Goal: Task Accomplishment & Management: Manage account settings

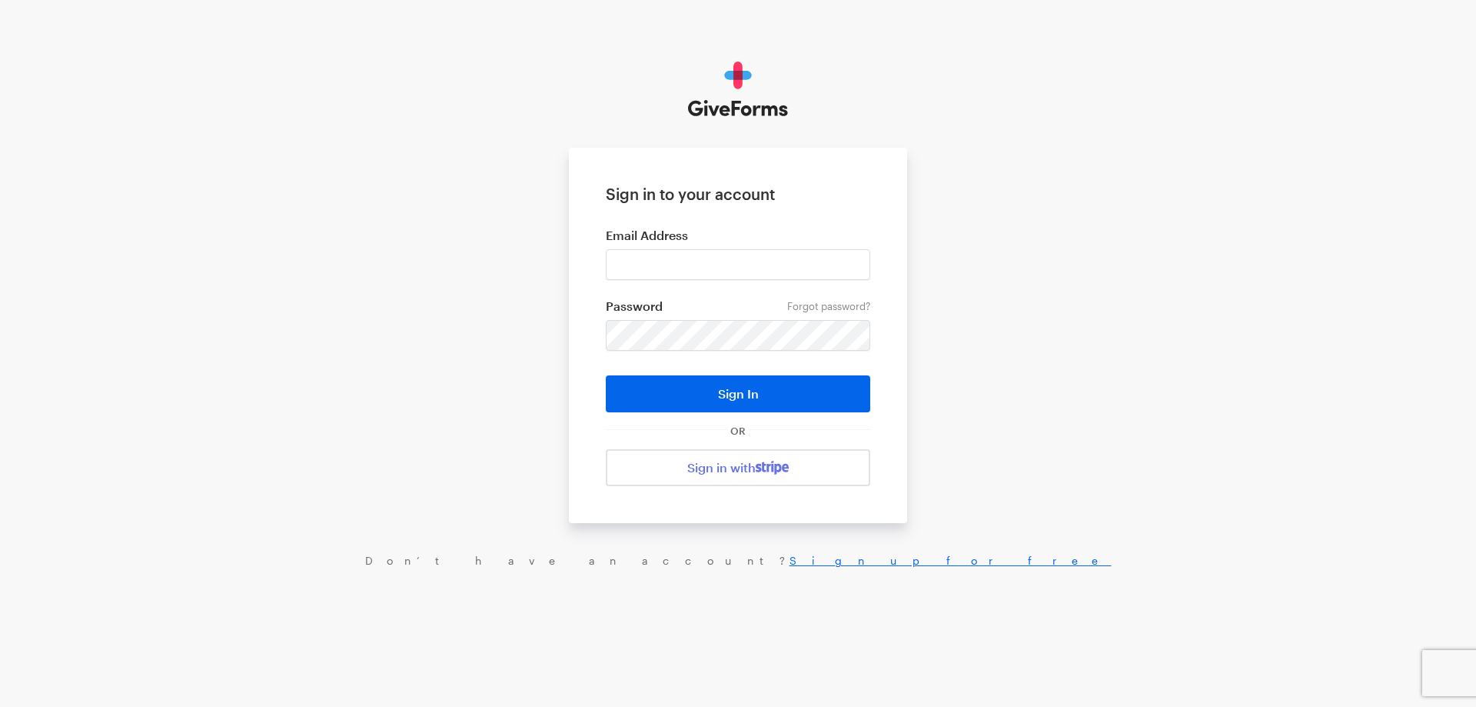
type input "[EMAIL_ADDRESS][DOMAIN_NAME]"
click at [606, 375] on button "Sign In" at bounding box center [738, 393] width 265 height 37
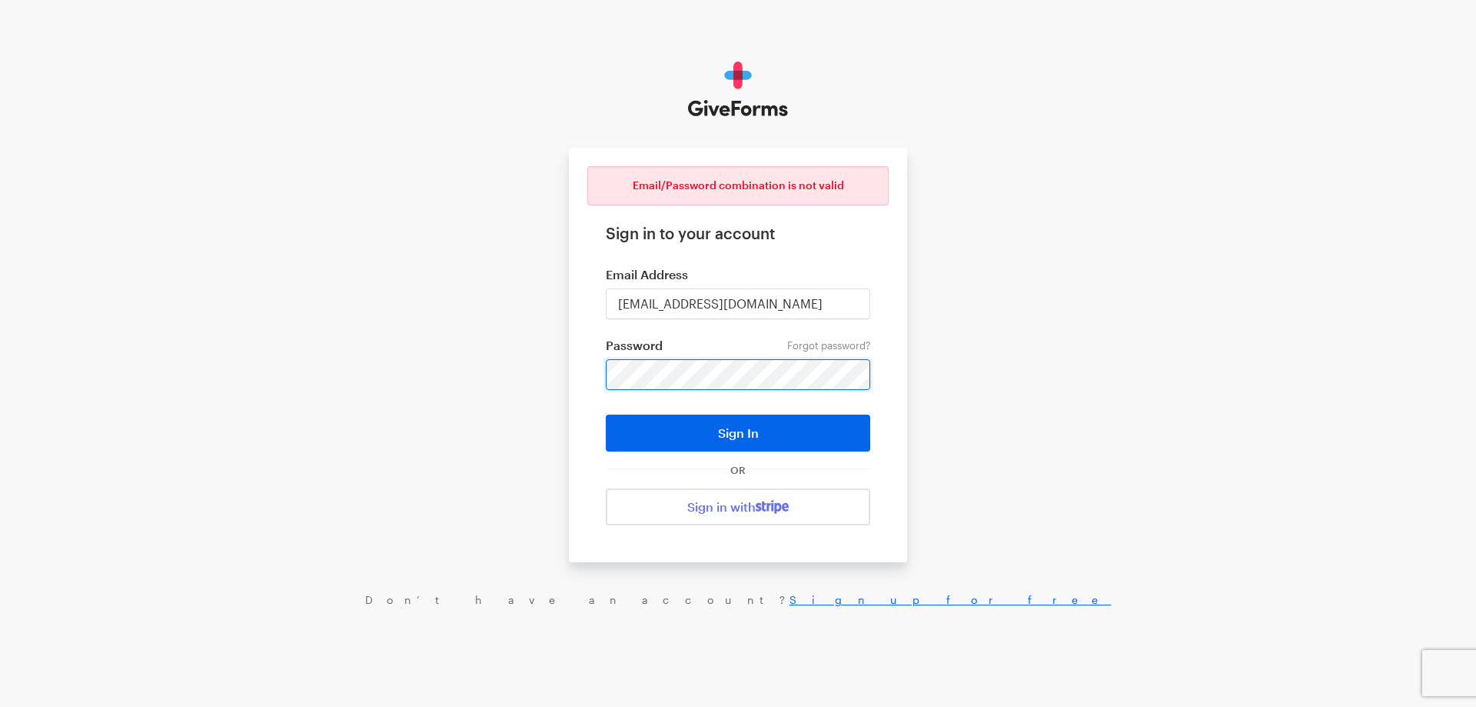
click at [606, 414] on button "Sign In" at bounding box center [738, 432] width 265 height 37
